Goal: Transaction & Acquisition: Purchase product/service

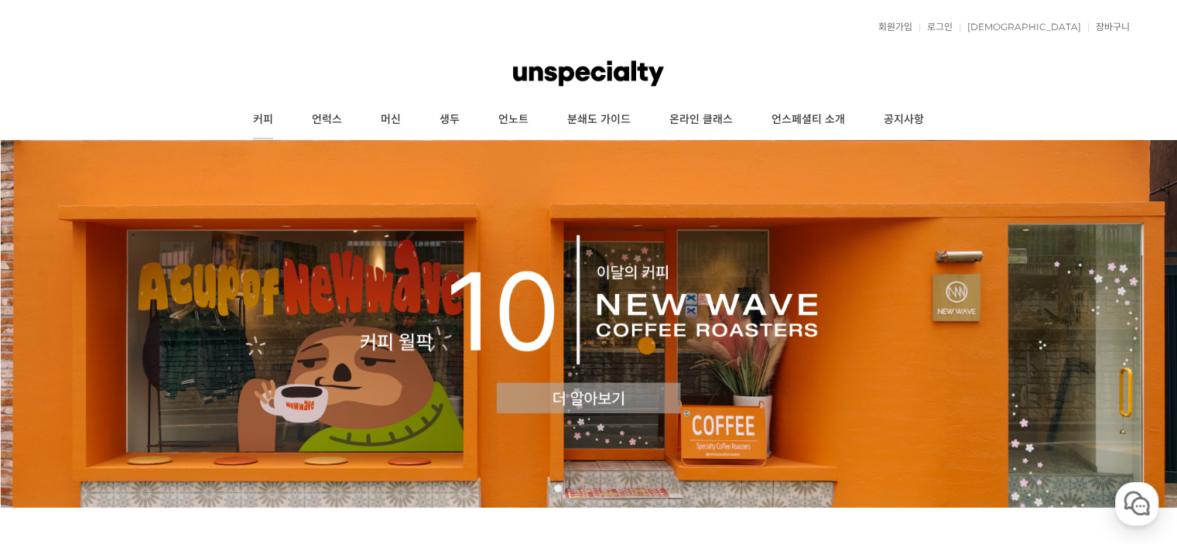
click at [258, 114] on link "커피" at bounding box center [263, 120] width 59 height 39
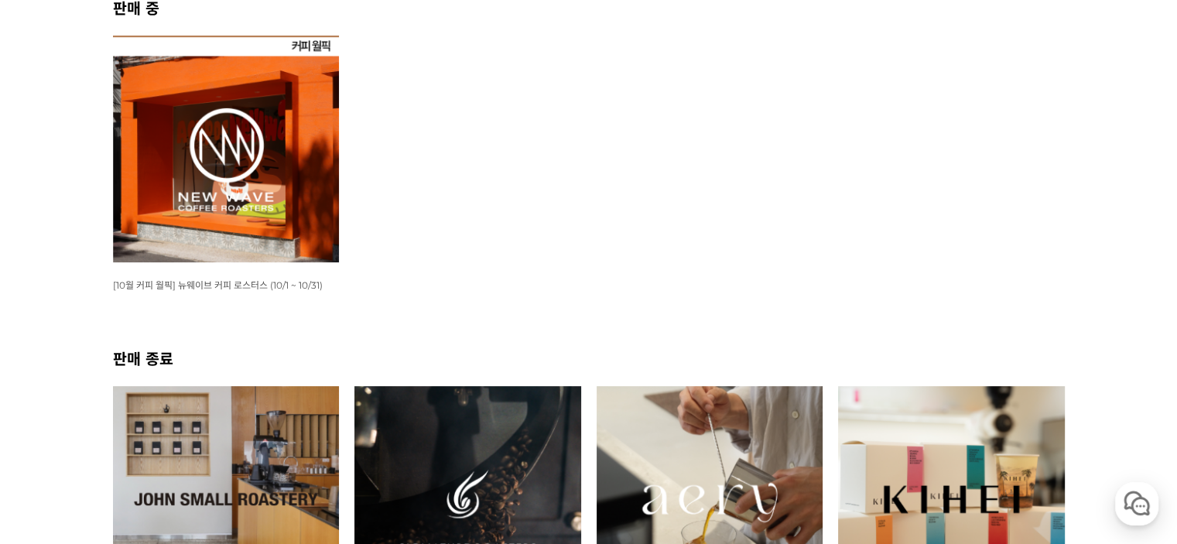
scroll to position [77, 0]
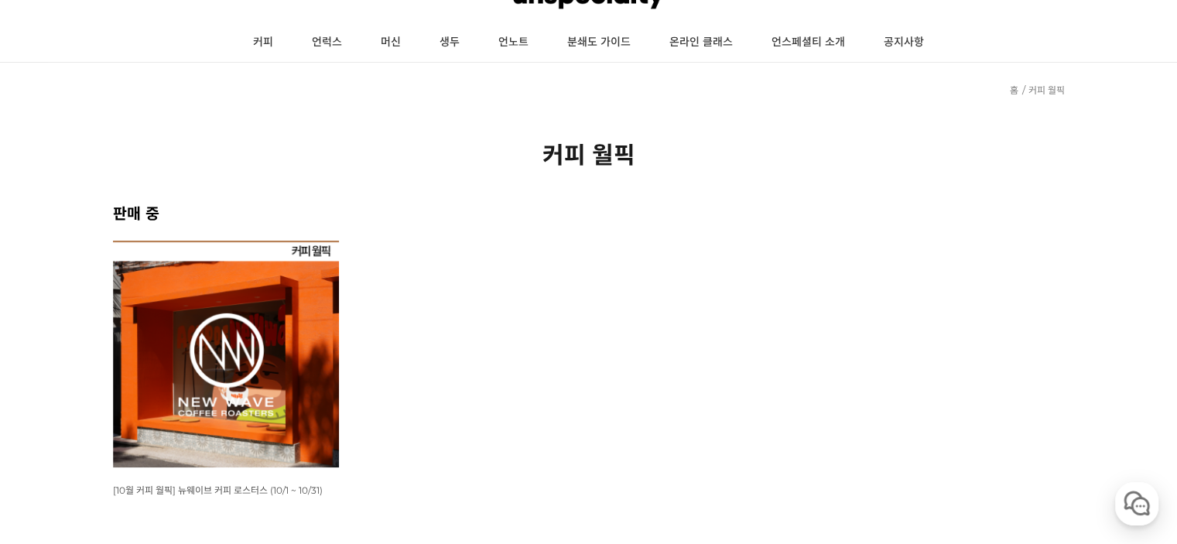
click at [305, 325] on img at bounding box center [226, 354] width 227 height 227
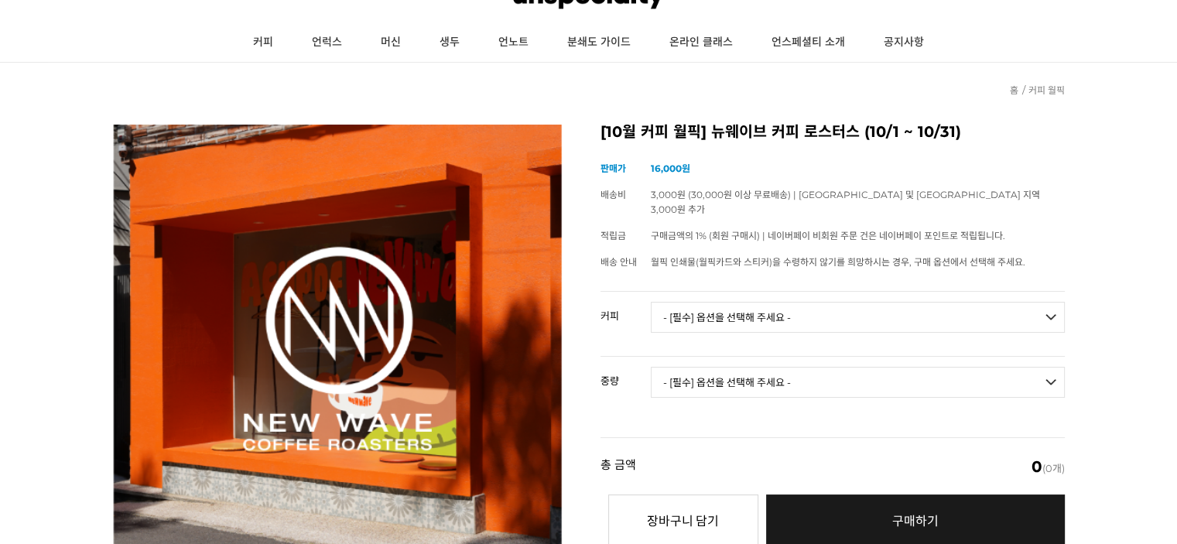
click at [715, 302] on select "- [필수] 옵션을 선택해 주세요 - ------------------- 언스페셜티 분쇄도 가이드 종이 받기 (주문 1건당 최대 1개 제공) …" at bounding box center [858, 317] width 414 height 31
select select "#21 페루 라 피나 게이샤 풀리 워시드"
click at [651, 302] on select "- [필수] 옵션을 선택해 주세요 - ------------------- 언스페셜티 분쇄도 가이드 종이 받기 (주문 1건당 최대 1개 제공) …" at bounding box center [858, 317] width 414 height 31
click at [757, 367] on select "- [필수] 옵션을 선택해 주세요 - ------------------- 100g" at bounding box center [858, 382] width 414 height 31
select select "100g"
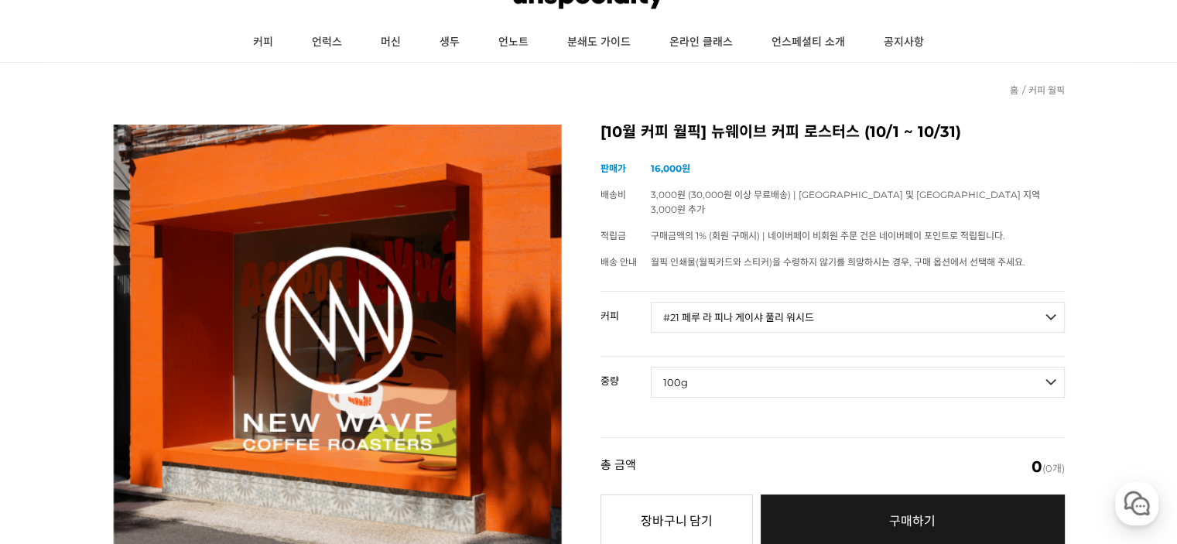
click at [651, 367] on select "- [필수] 옵션을 선택해 주세요 - ------------------- 100g" at bounding box center [858, 382] width 414 height 31
select select "*"
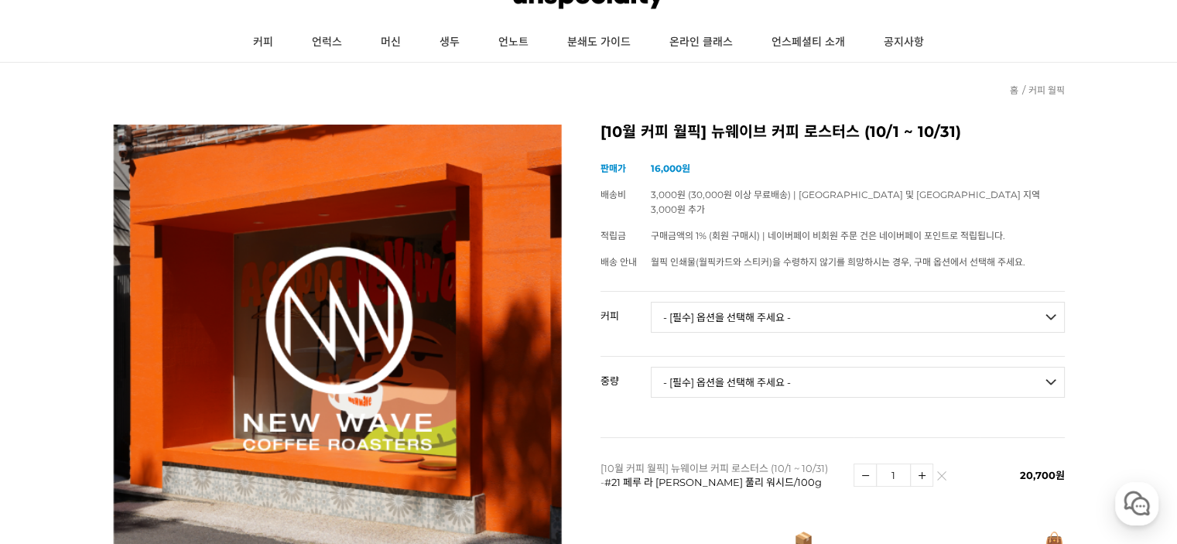
scroll to position [155, 0]
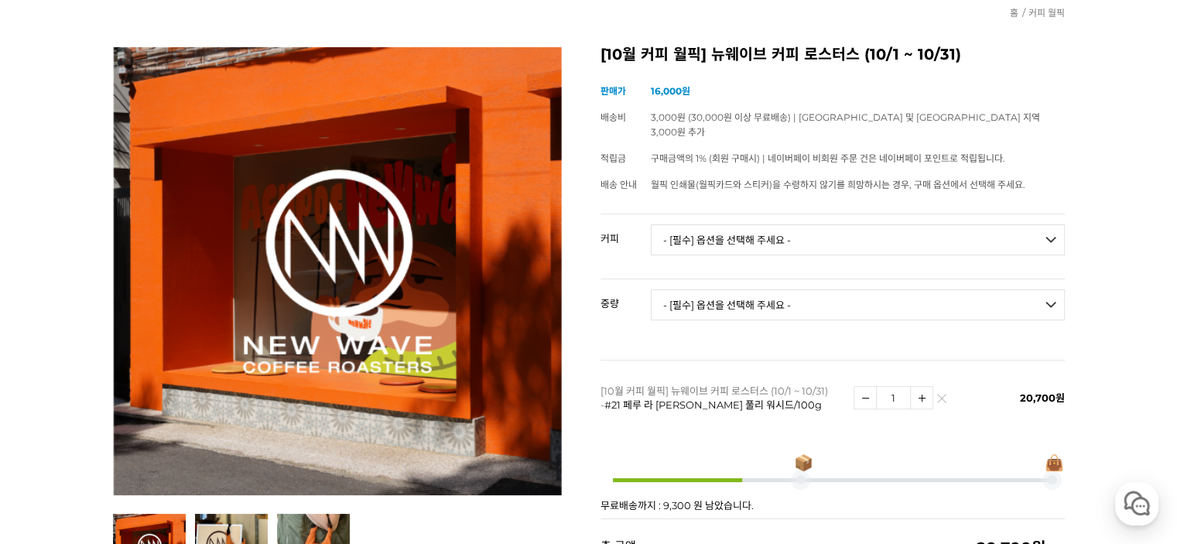
click at [718, 224] on select "- [필수] 옵션을 선택해 주세요 - ------------------- 언스페셜티 분쇄도 가이드 종이 받기 (주문 1건당 최대 1개 제공) …" at bounding box center [858, 239] width 414 height 31
select select "#6 온두라스 산타 루시아 파라이네마 풀리 워시드"
click at [651, 224] on select "- [필수] 옵션을 선택해 주세요 - ------------------- 언스페셜티 분쇄도 가이드 종이 받기 (주문 1건당 최대 1개 제공) …" at bounding box center [858, 239] width 414 height 31
click at [716, 292] on select "- [필수] 옵션을 선택해 주세요 - ------------------- 200g" at bounding box center [858, 304] width 414 height 31
click at [749, 384] on p "[10월 커피 월픽] 뉴웨이브 커피 로스터스 (10/1 ~ 10/31) - #21 페루 라 피나 게이샤 풀리 워시드/100g" at bounding box center [722, 398] width 245 height 28
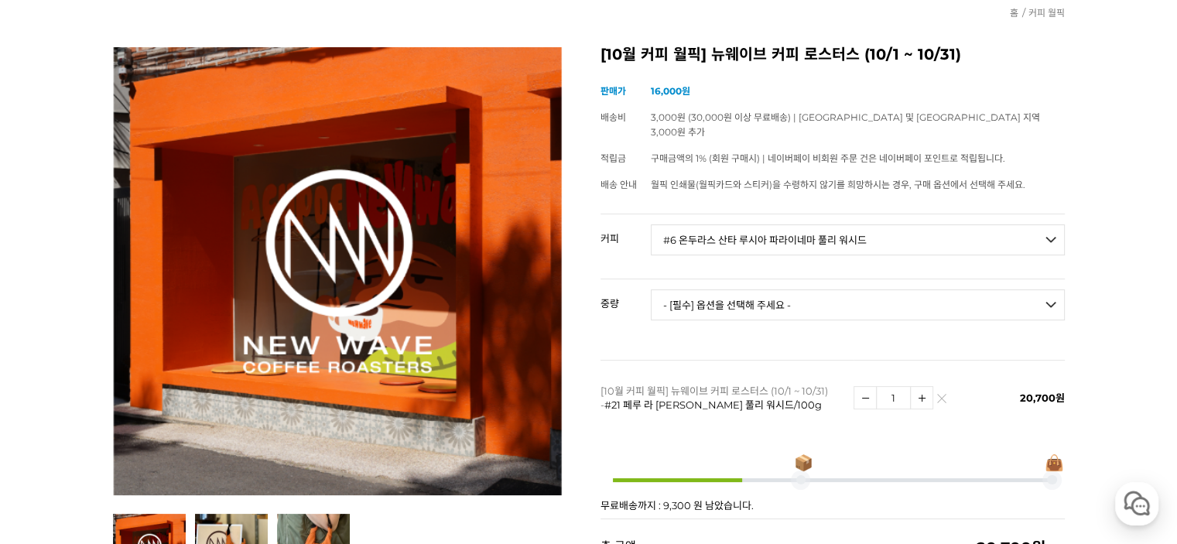
click at [758, 306] on td "- [필수] 옵션을 선택해 주세요 - ------------------- 200g" at bounding box center [858, 311] width 414 height 64
click at [761, 298] on select "- [필수] 옵션을 선택해 주세요 - ------------------- 200g" at bounding box center [858, 304] width 414 height 31
select select "200g"
click at [651, 289] on select "- [필수] 옵션을 선택해 주세요 - ------------------- 200g" at bounding box center [858, 304] width 414 height 31
select select "*"
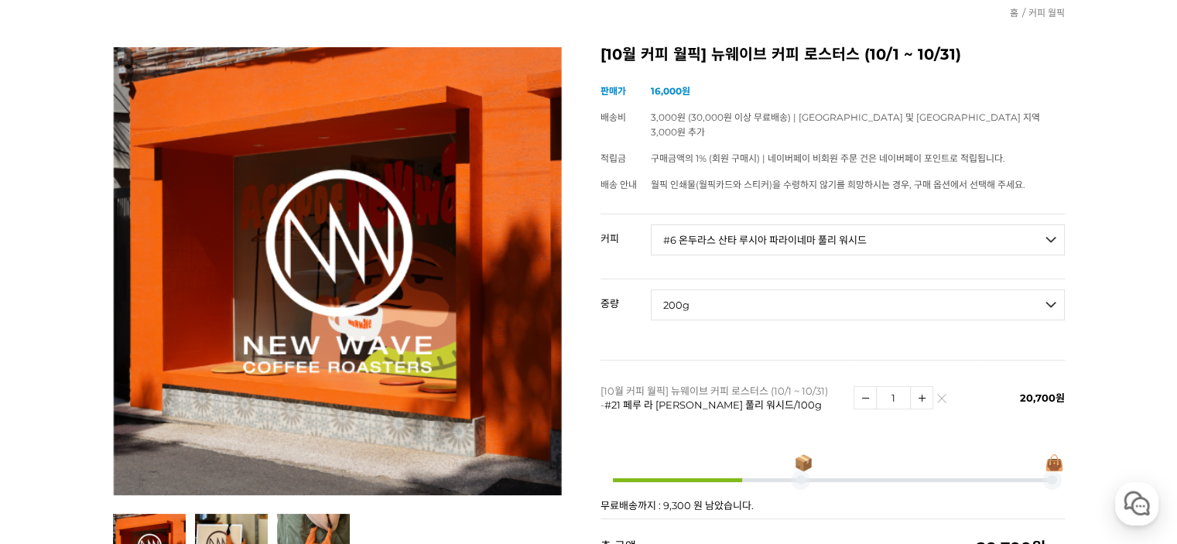
select select "*"
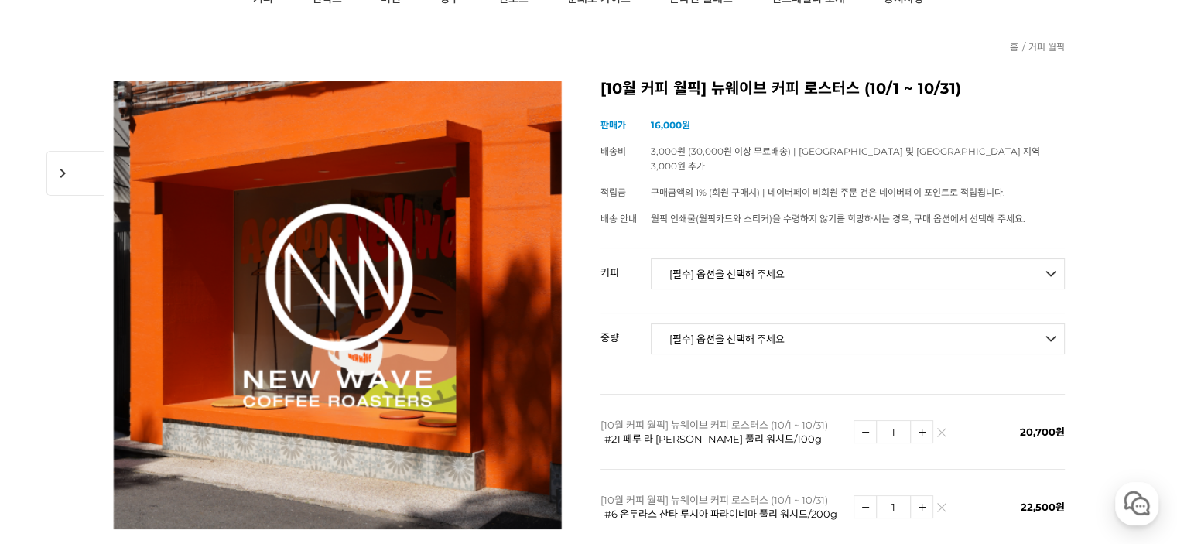
scroll to position [77, 0]
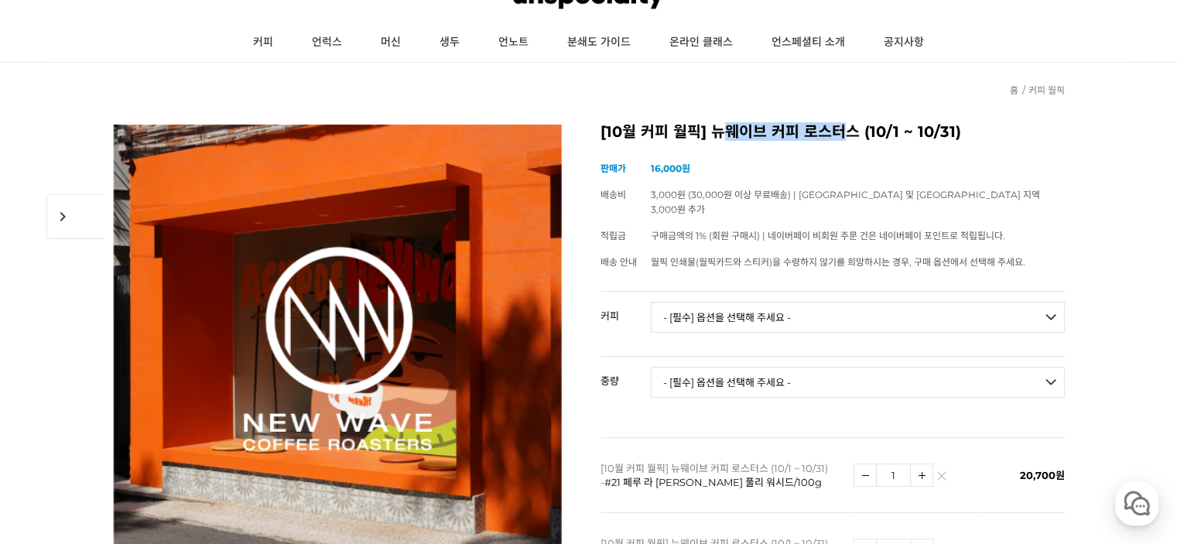
drag, startPoint x: 723, startPoint y: 130, endPoint x: 839, endPoint y: 131, distance: 115.3
click at [839, 131] on h2 "[10월 커피 월픽] 뉴웨이브 커피 로스터스 (10/1 ~ 10/31)" at bounding box center [832, 132] width 464 height 15
click at [822, 133] on h2 "[10월 커피 월픽] 뉴웨이브 커피 로스터스 (10/1 ~ 10/31)" at bounding box center [832, 132] width 464 height 15
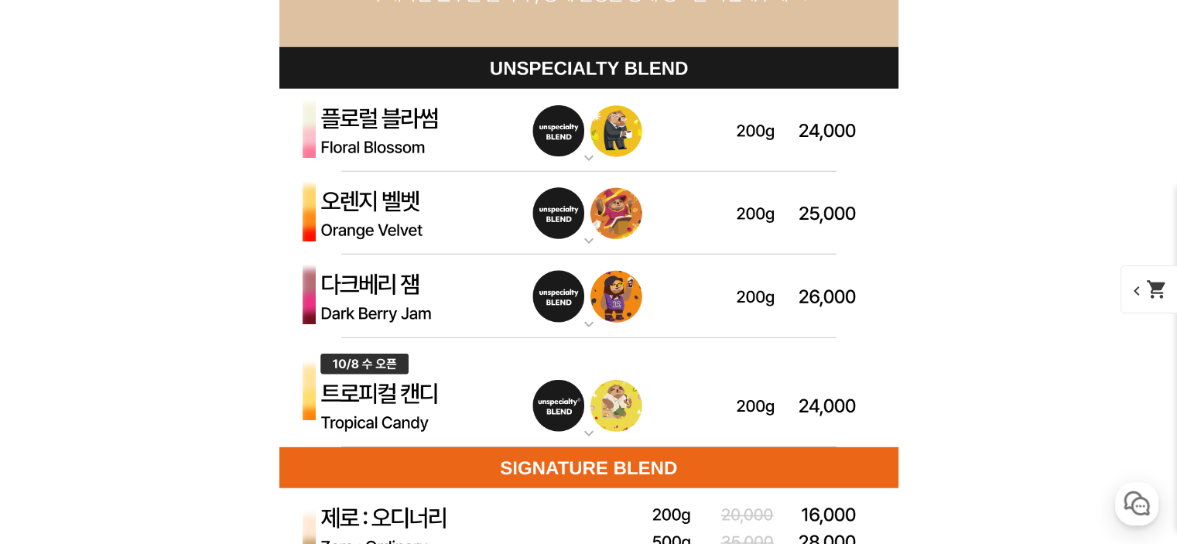
scroll to position [4525, 0]
